Goal: Information Seeking & Learning: Learn about a topic

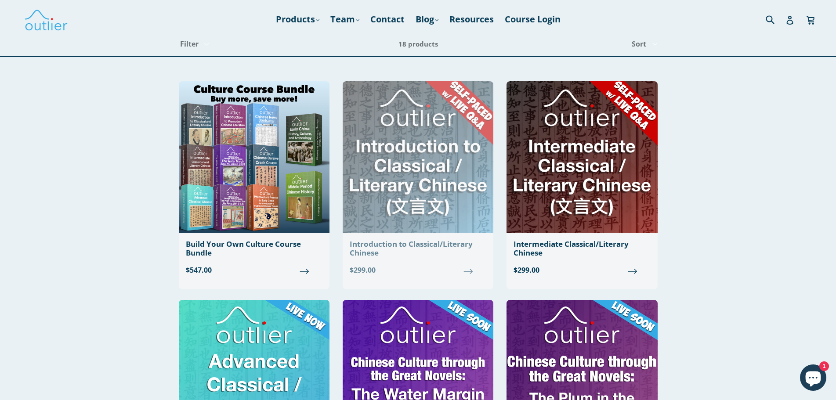
click at [450, 203] on img at bounding box center [417, 156] width 151 height 151
